Goal: Communication & Community: Answer question/provide support

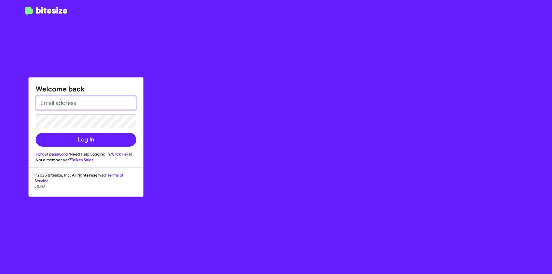
type input "[EMAIL_ADDRESS][DOMAIN_NAME]"
click at [86, 151] on div "Welcome back [EMAIL_ADDRESS][DOMAIN_NAME] Log In Forgot password? Need Help Log…" at bounding box center [86, 120] width 114 height 85
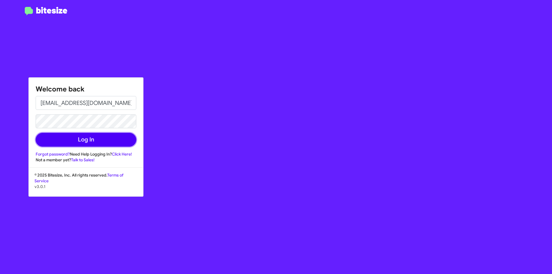
click at [82, 140] on button "Log In" at bounding box center [86, 140] width 101 height 14
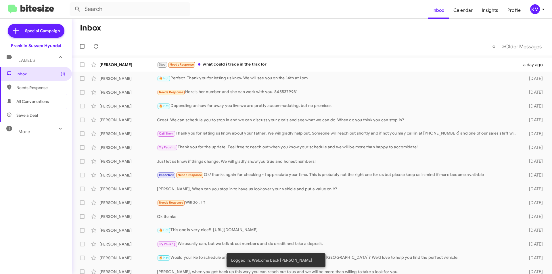
click at [496, 8] on span "Insights" at bounding box center [490, 10] width 26 height 17
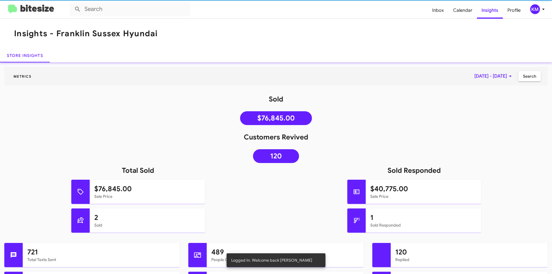
click at [231, 25] on mat-toolbar "Insights - Franklin Sussex Hyundai" at bounding box center [276, 34] width 552 height 30
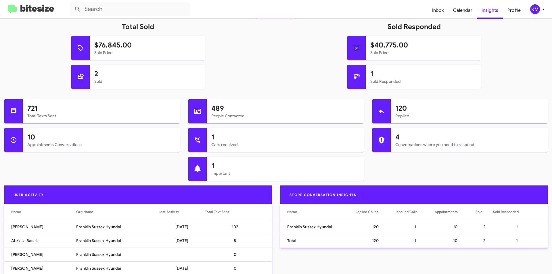
scroll to position [172, 0]
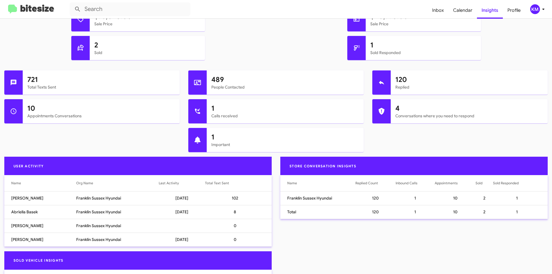
click at [266, 51] on div "2 Sold" at bounding box center [138, 50] width 285 height 29
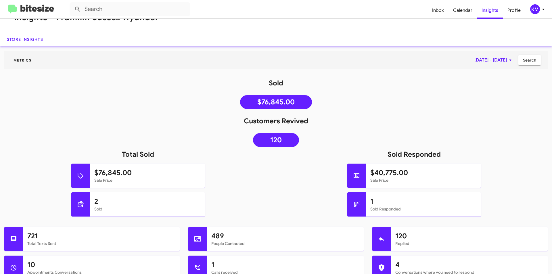
scroll to position [0, 0]
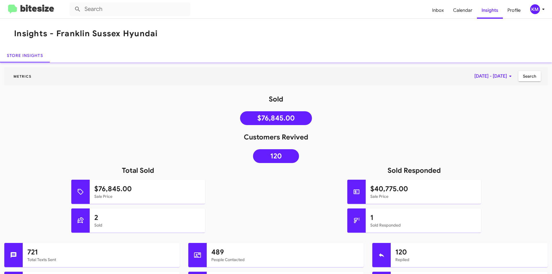
click at [23, 10] on img at bounding box center [31, 9] width 46 height 9
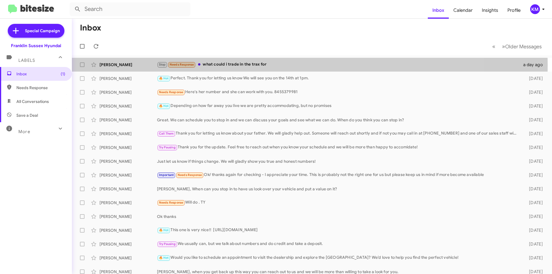
click at [224, 65] on div "Stop Needs Response what could i trade in the trax for" at bounding box center [338, 64] width 363 height 7
